Goal: Entertainment & Leisure: Consume media (video, audio)

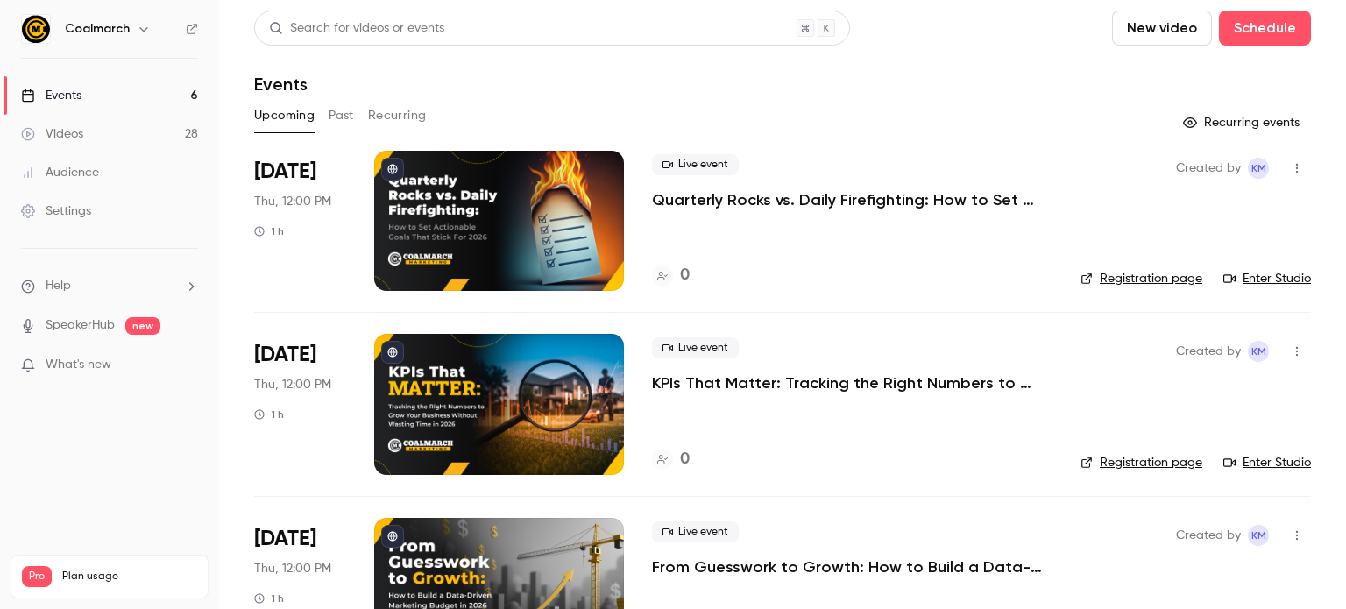
click at [343, 110] on button "Past" at bounding box center [341, 116] width 25 height 28
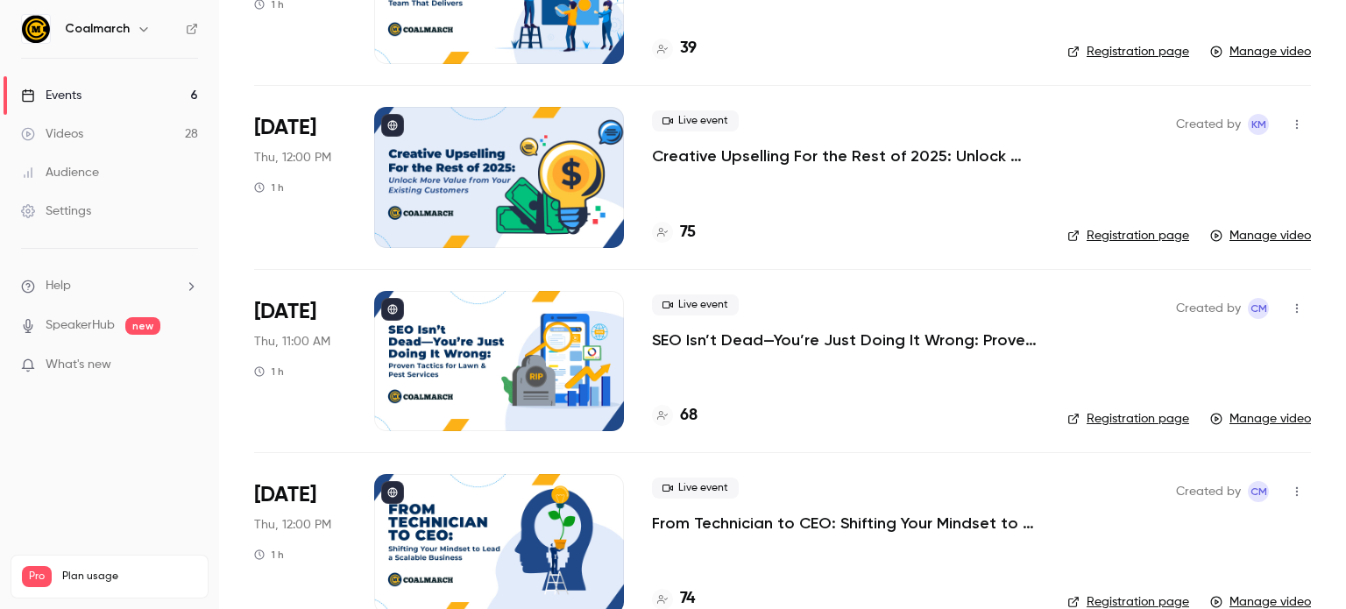
scroll to position [776, 0]
click at [498, 167] on div at bounding box center [499, 178] width 250 height 140
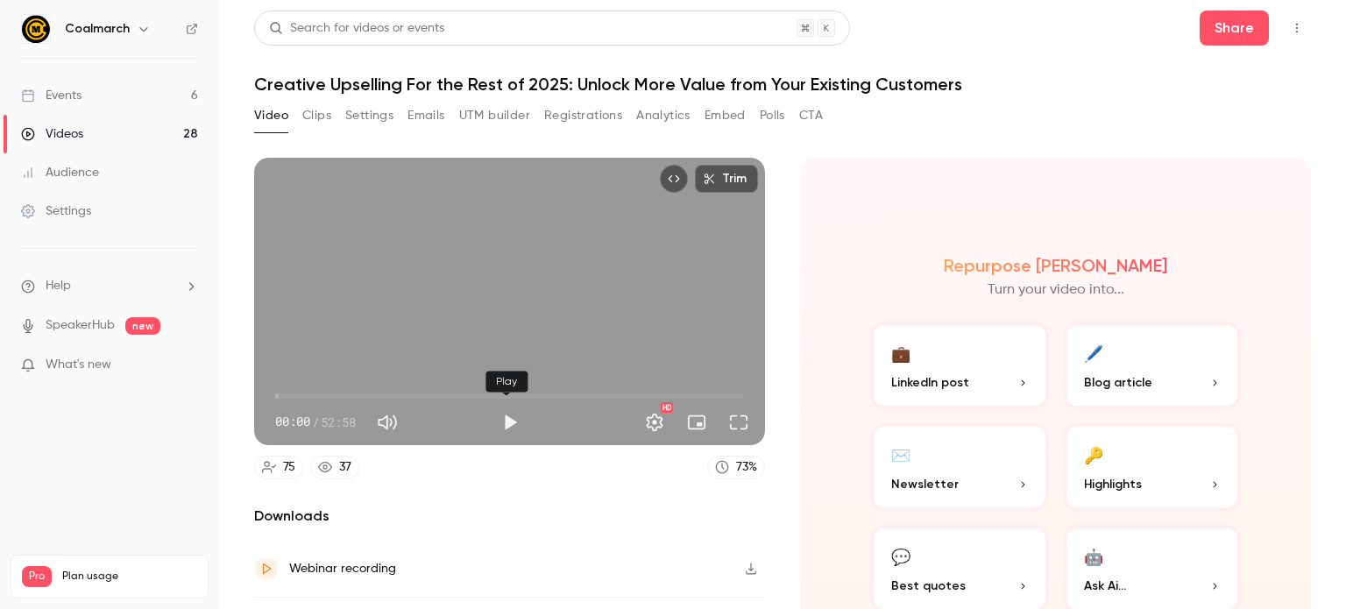
click at [507, 413] on button "Play" at bounding box center [509, 422] width 35 height 35
click at [729, 420] on button "Full screen" at bounding box center [738, 422] width 35 height 35
click at [972, 45] on div "Search for videos or events Share" at bounding box center [782, 28] width 1057 height 35
click at [506, 416] on button "Pause" at bounding box center [509, 422] width 35 height 35
type input "*****"
